Goal: Transaction & Acquisition: Obtain resource

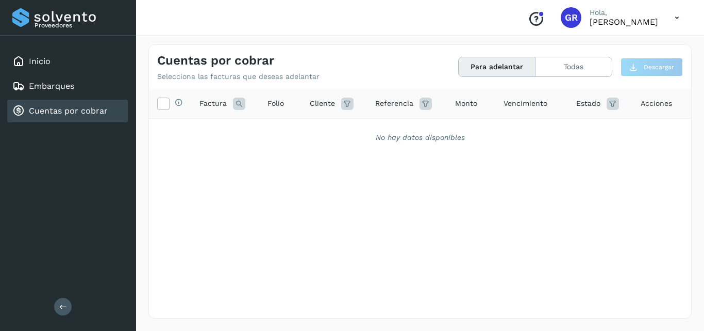
drag, startPoint x: 0, startPoint y: 0, endPoint x: 96, endPoint y: 107, distance: 143.5
click at [97, 107] on link "Cuentas por cobrar" at bounding box center [68, 111] width 79 height 10
click at [65, 82] on link "Embarques" at bounding box center [51, 86] width 45 height 10
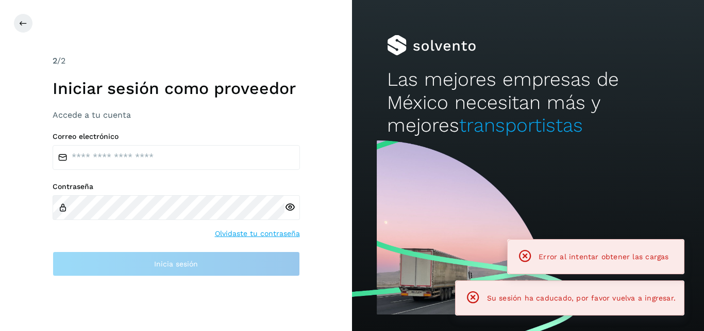
click at [80, 112] on h3 "Accede a tu cuenta" at bounding box center [177, 115] width 248 height 10
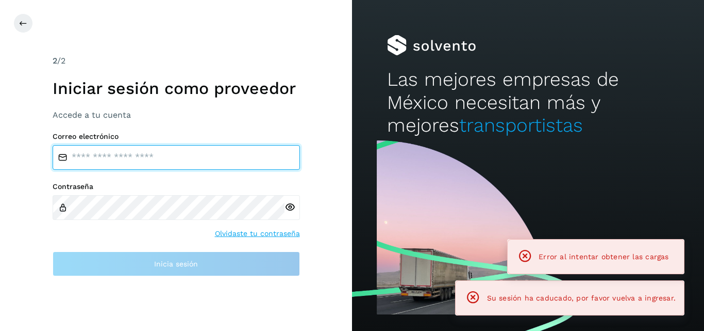
click at [173, 154] on input "email" at bounding box center [177, 157] width 248 height 25
type input "**********"
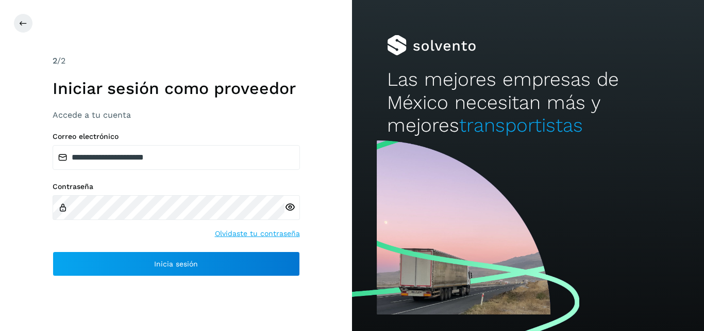
click at [290, 206] on icon at bounding box center [290, 207] width 11 height 11
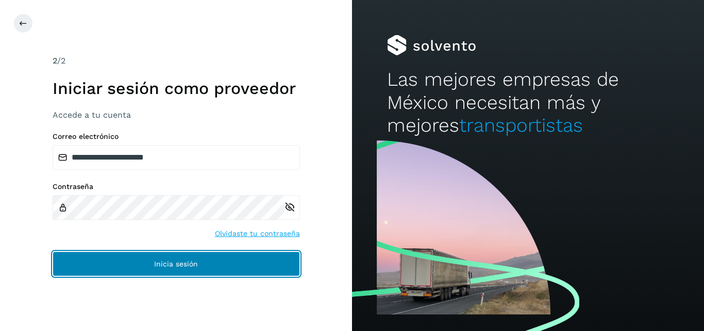
click at [175, 260] on span "Inicia sesión" at bounding box center [176, 263] width 44 height 7
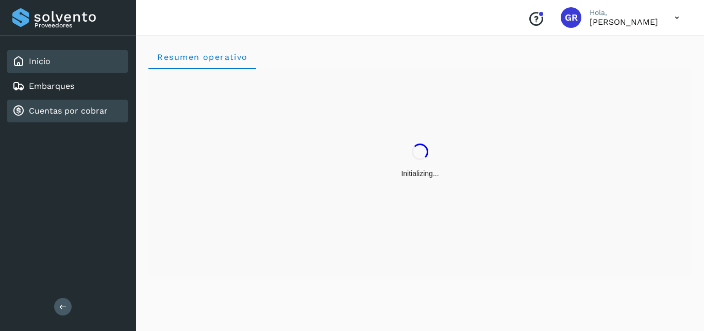
click at [78, 116] on div "Cuentas por cobrar" at bounding box center [59, 111] width 95 height 12
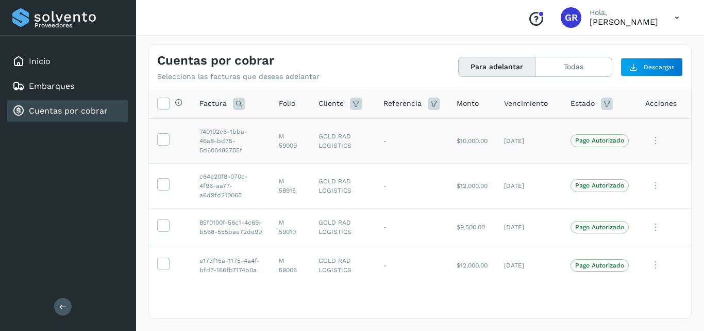
click at [647, 145] on icon at bounding box center [656, 140] width 21 height 21
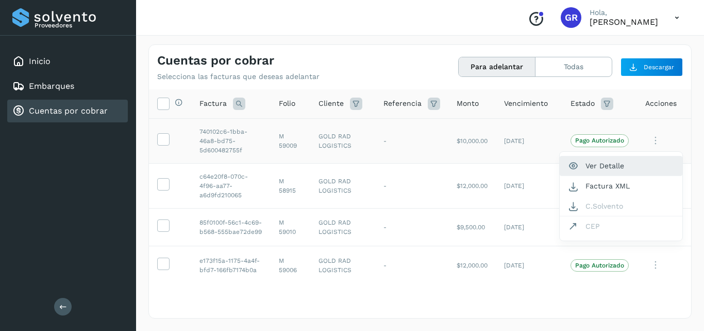
click at [619, 168] on button "Ver Detalle" at bounding box center [621, 166] width 123 height 20
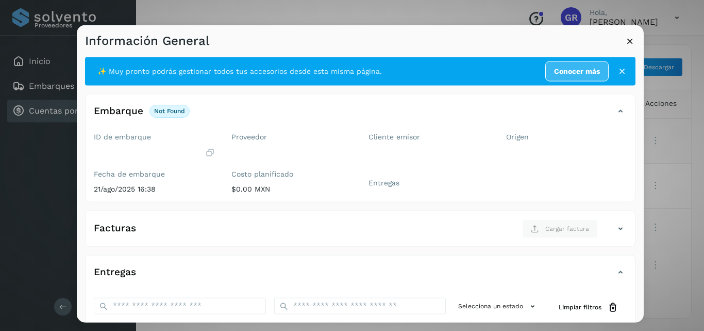
click at [624, 46] on div "Información General" at bounding box center [360, 37] width 567 height 24
click at [628, 44] on icon at bounding box center [630, 40] width 11 height 11
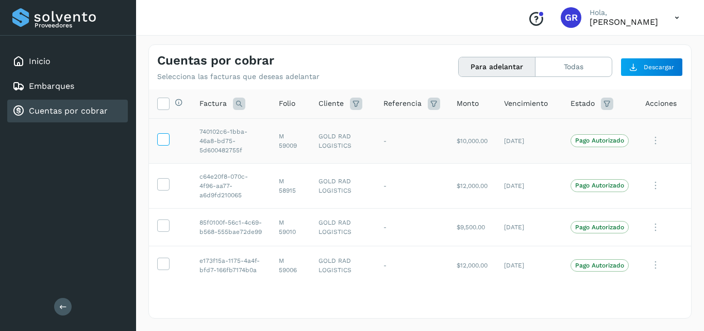
click at [164, 139] on icon at bounding box center [163, 138] width 11 height 11
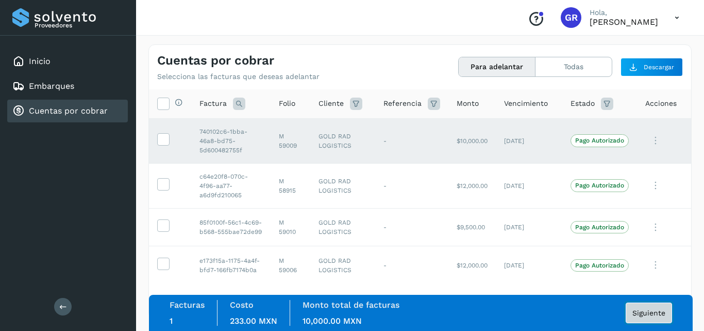
click at [649, 305] on button "Siguiente" at bounding box center [649, 312] width 46 height 21
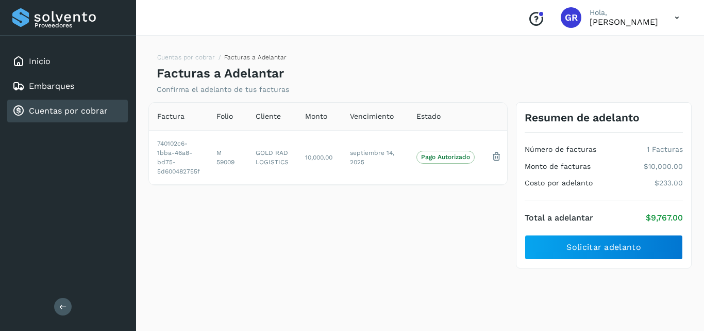
click at [431, 220] on div "Factura Folio Cliente Monto Vencimiento Estado 740102c6-1bba-46a8-bd75-5d600482…" at bounding box center [328, 185] width 368 height 167
click at [360, 238] on div "Factura Folio Cliente Monto Vencimiento Estado 740102c6-1bba-46a8-bd75-5d600482…" at bounding box center [328, 185] width 368 height 167
click at [89, 114] on link "Cuentas por cobrar" at bounding box center [68, 111] width 79 height 10
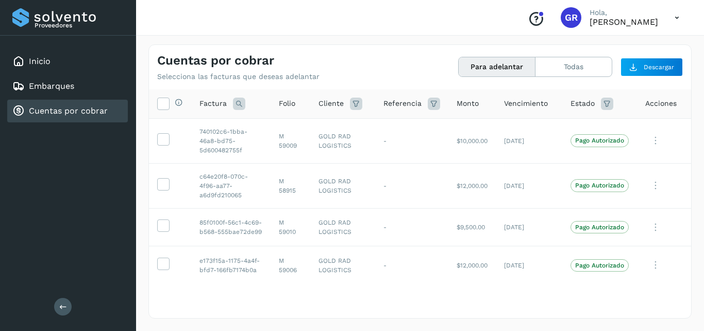
click at [284, 104] on span "Folio" at bounding box center [287, 103] width 17 height 11
click at [284, 105] on span "Folio" at bounding box center [287, 103] width 17 height 11
click at [168, 107] on icon at bounding box center [163, 102] width 11 height 11
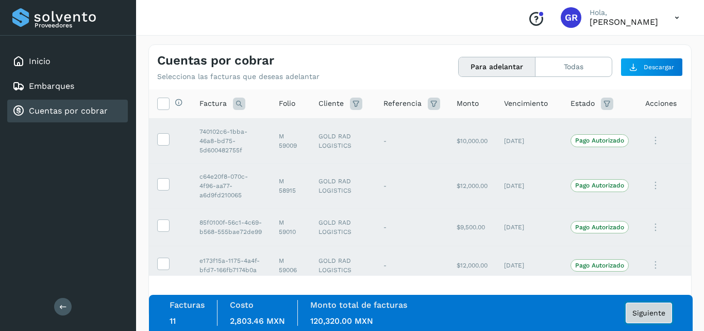
click at [664, 317] on button "Siguiente" at bounding box center [649, 312] width 46 height 21
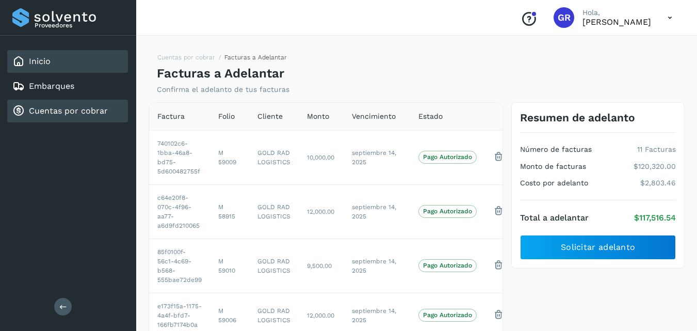
click at [53, 68] on div "Inicio" at bounding box center [67, 61] width 121 height 23
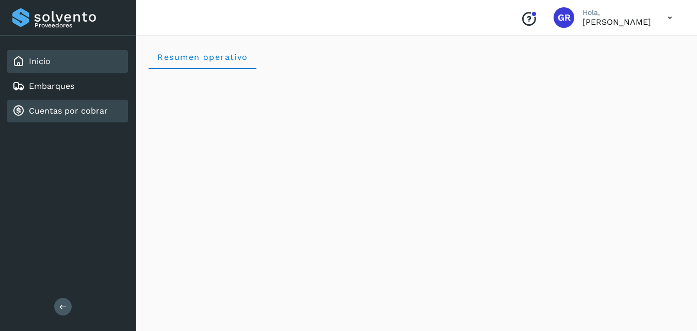
click at [83, 111] on link "Cuentas por cobrar" at bounding box center [68, 111] width 79 height 10
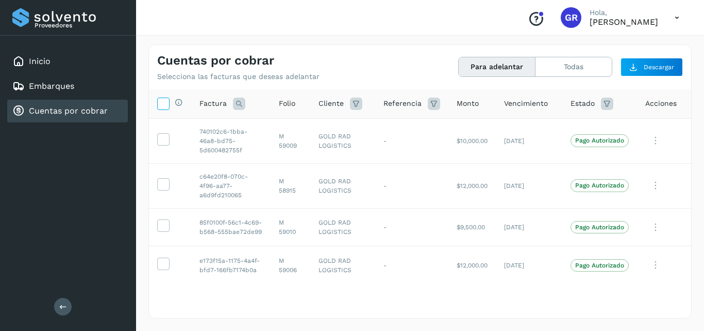
click at [167, 102] on icon at bounding box center [163, 102] width 11 height 11
